Goal: Find specific page/section: Find specific page/section

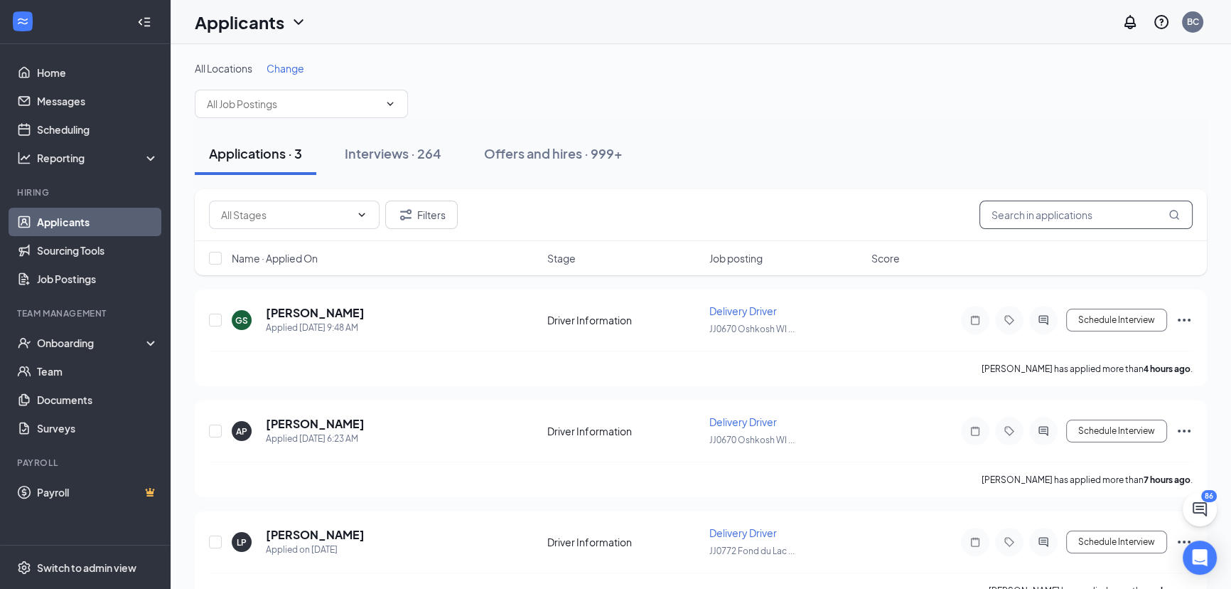
click at [1086, 213] on input "text" at bounding box center [1086, 214] width 213 height 28
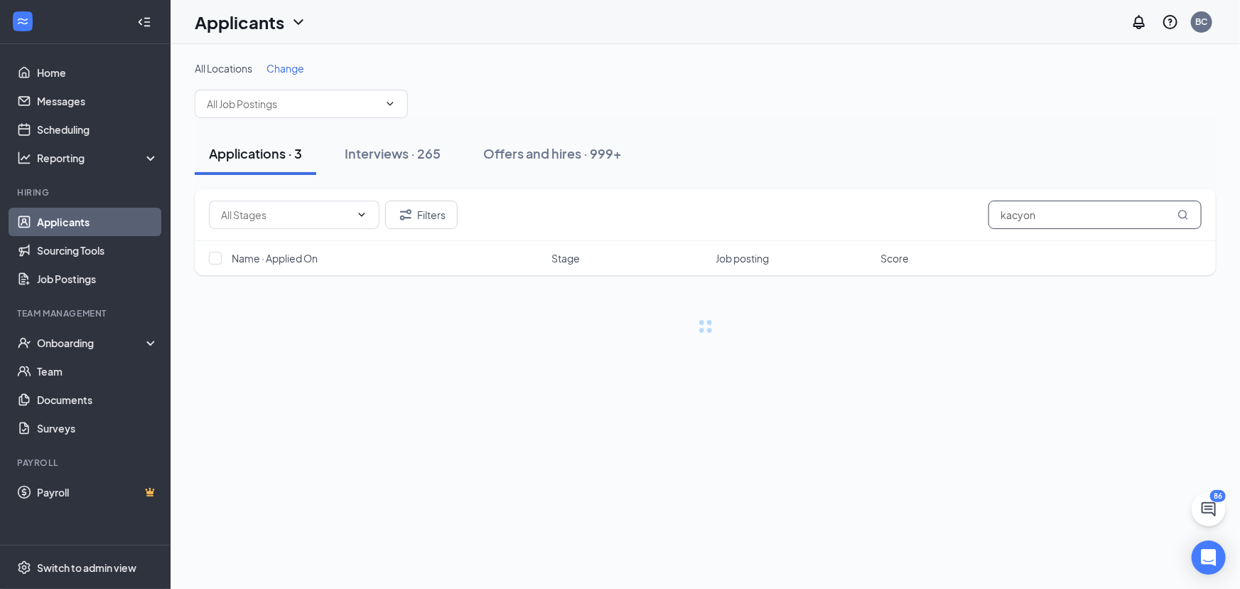
type input "kacyon"
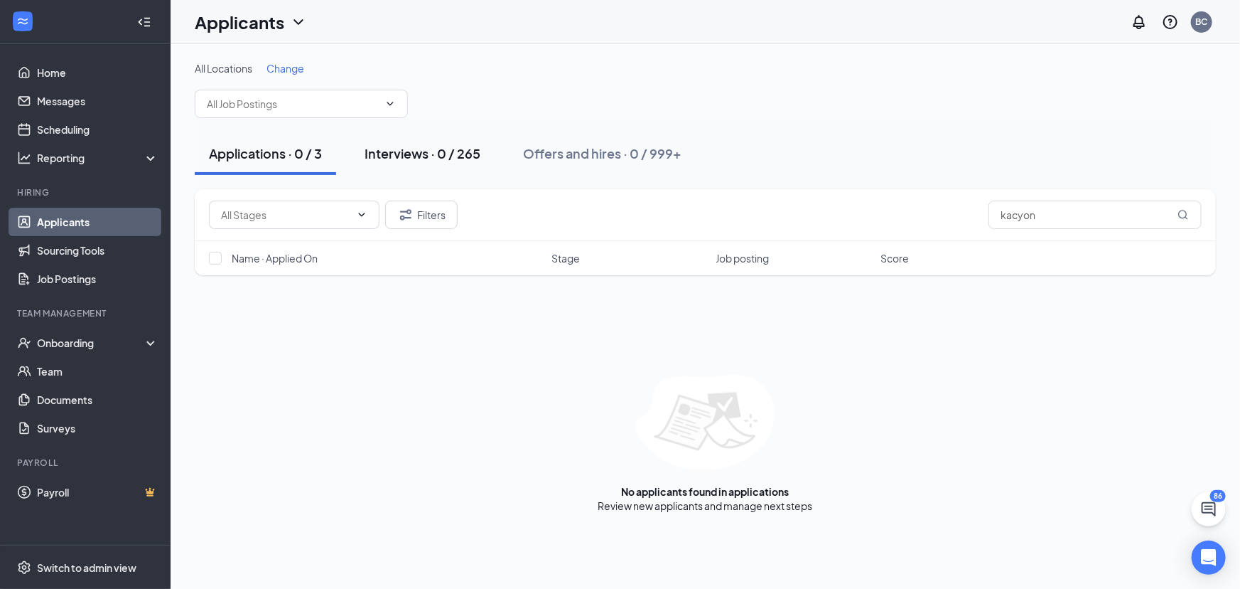
click at [427, 168] on button "Interviews · 0 / 265" at bounding box center [422, 153] width 144 height 43
click at [269, 162] on button "Applications · 0 / 3" at bounding box center [265, 153] width 141 height 43
